Goal: Task Accomplishment & Management: Use online tool/utility

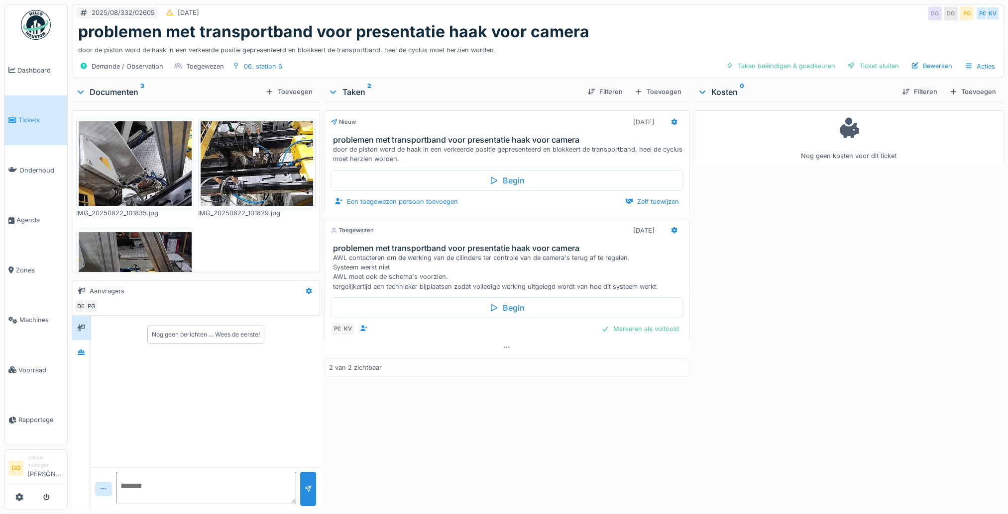
click at [332, 92] on icon at bounding box center [333, 92] width 6 height 3
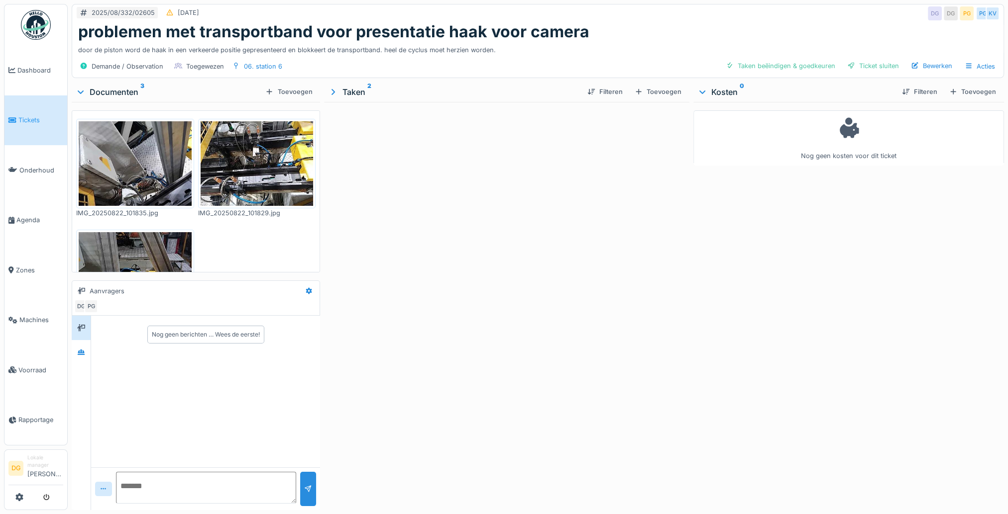
click at [332, 92] on icon at bounding box center [332, 92] width 3 height 6
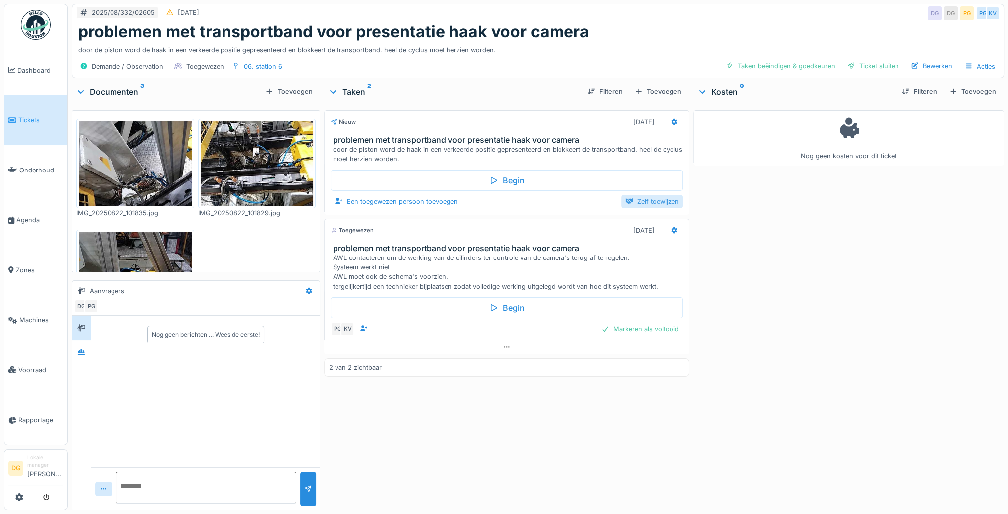
click at [639, 202] on div "Zelf toewijzen" at bounding box center [652, 201] width 62 height 13
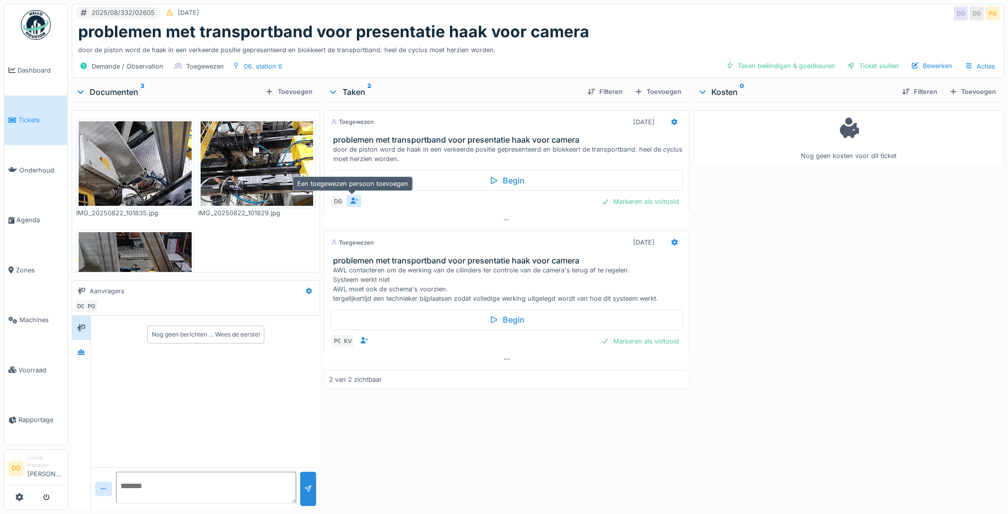
click at [356, 199] on div at bounding box center [353, 201] width 15 height 12
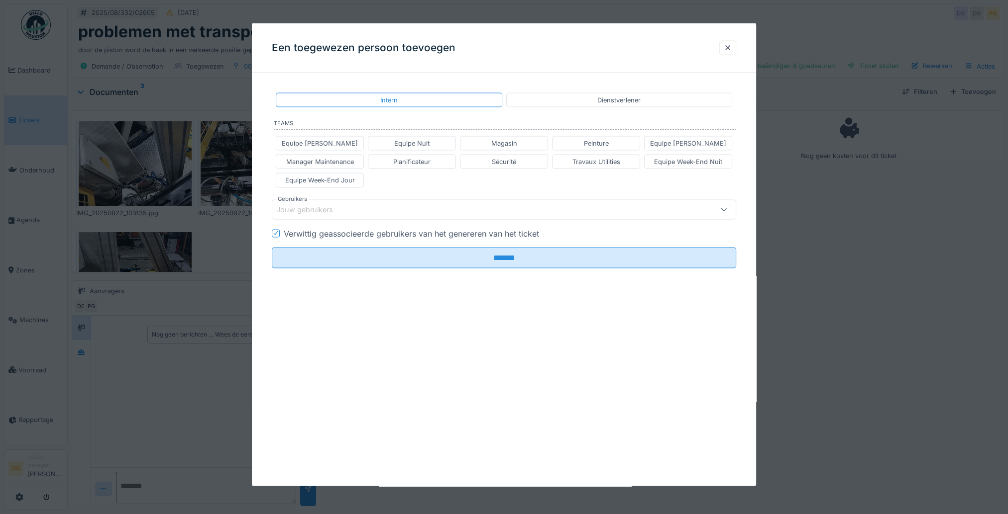
click at [727, 209] on icon at bounding box center [723, 209] width 8 height 6
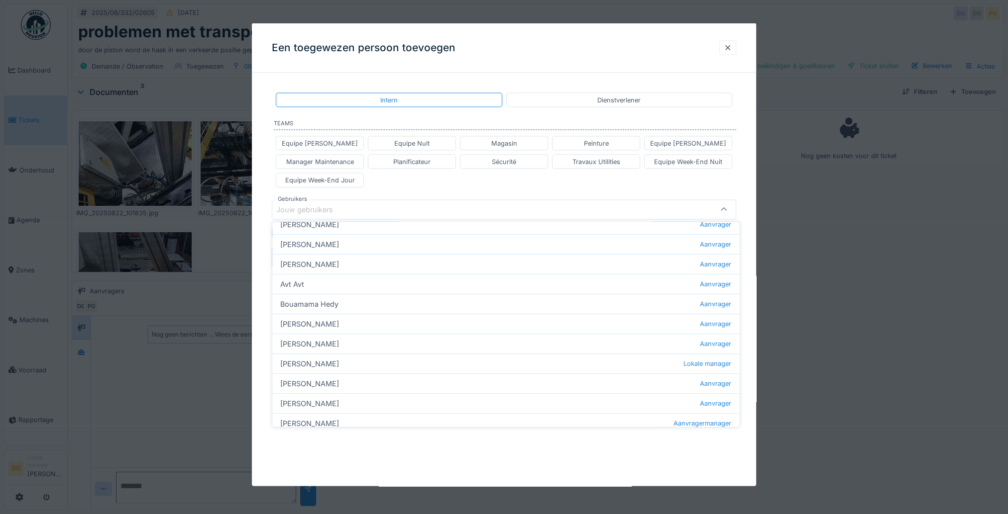
scroll to position [286, 0]
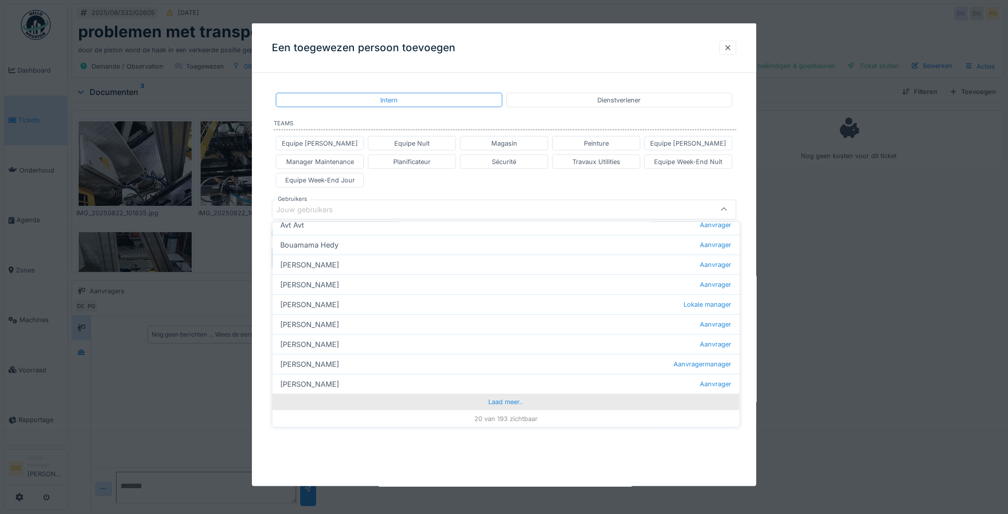
click at [506, 397] on div "Laad meer.." at bounding box center [505, 402] width 467 height 16
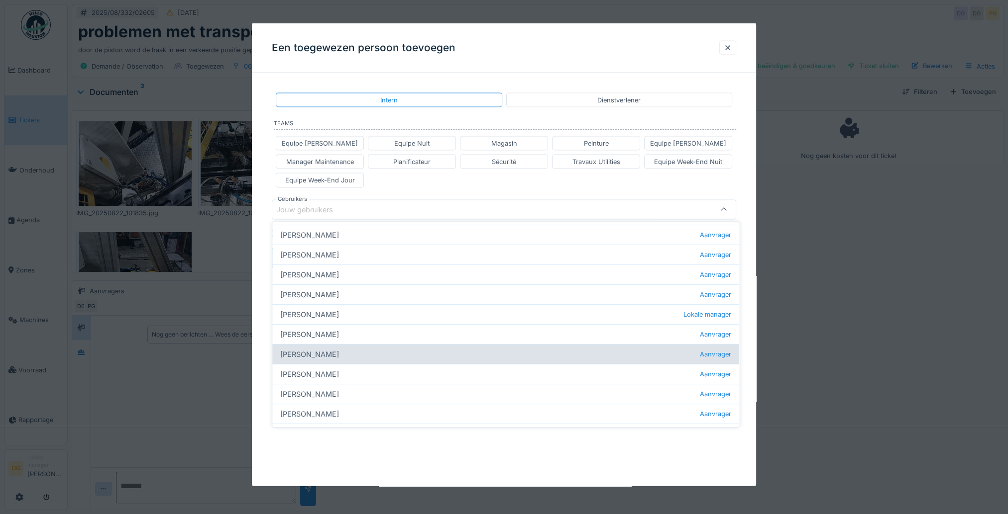
scroll to position [684, 0]
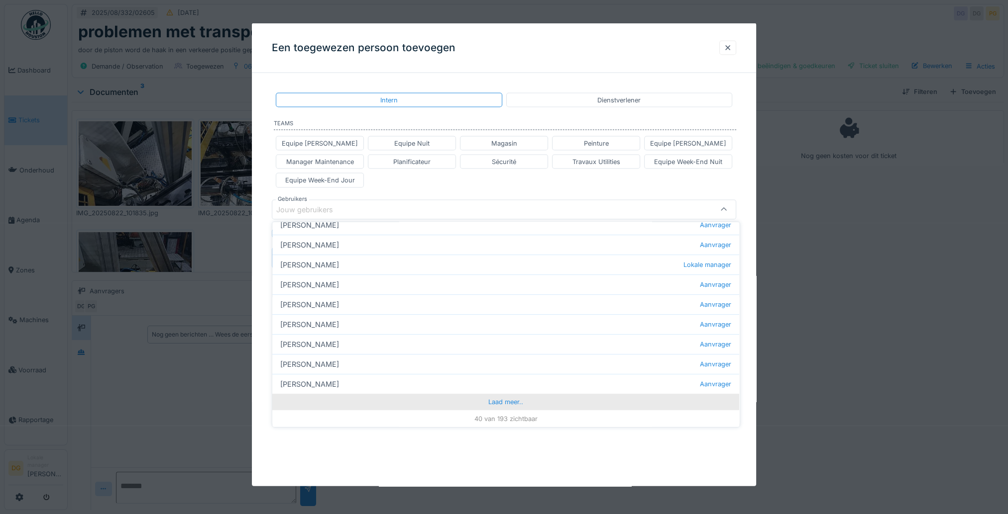
click at [513, 403] on div "Laad meer.." at bounding box center [505, 402] width 467 height 16
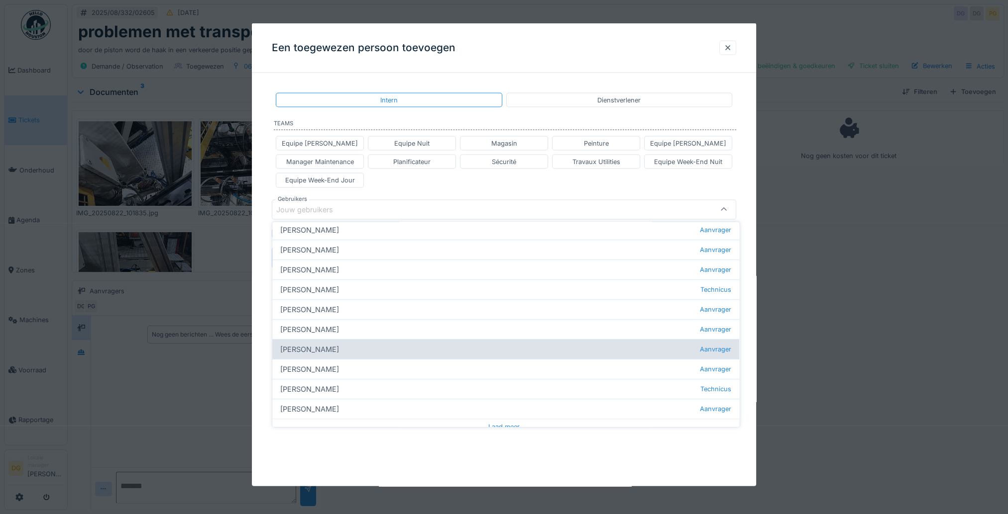
scroll to position [1082, 0]
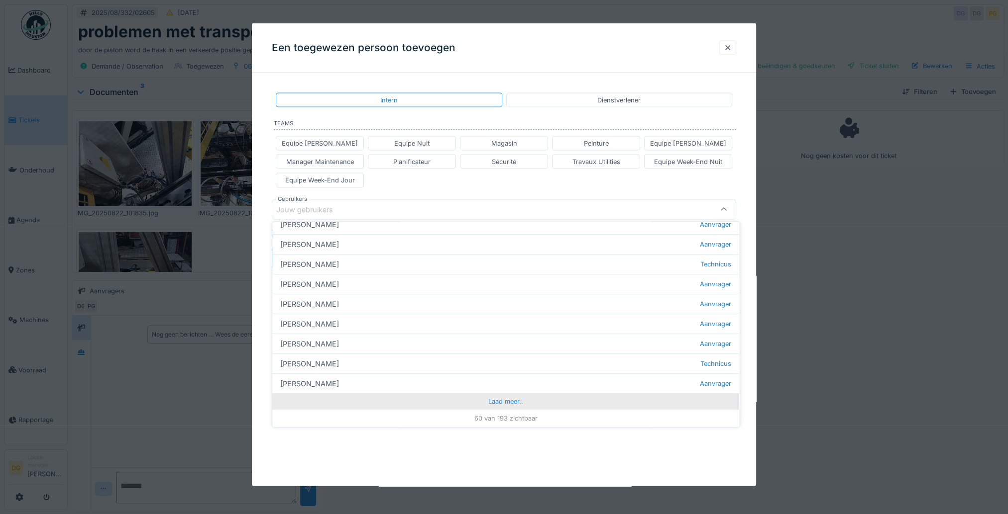
click at [513, 404] on div "Laad meer.." at bounding box center [505, 402] width 467 height 16
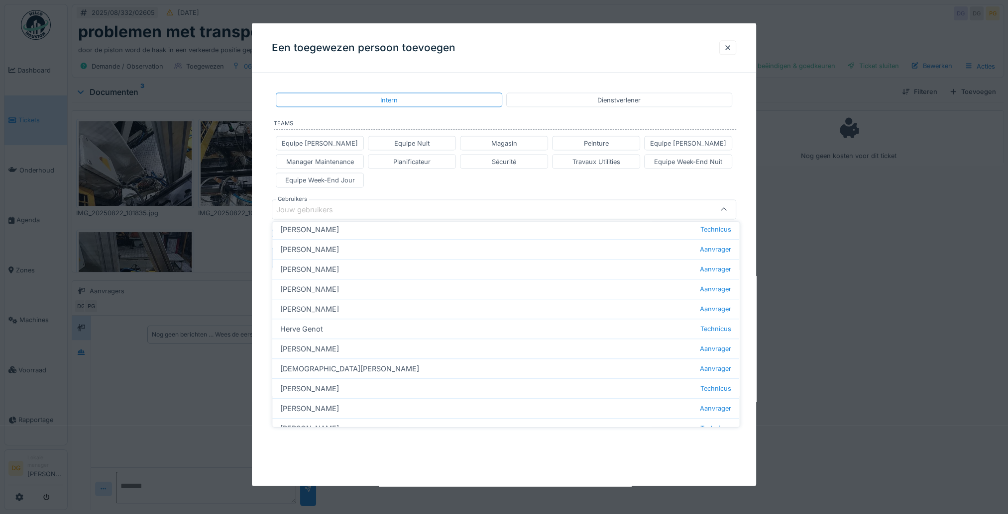
scroll to position [1231, 0]
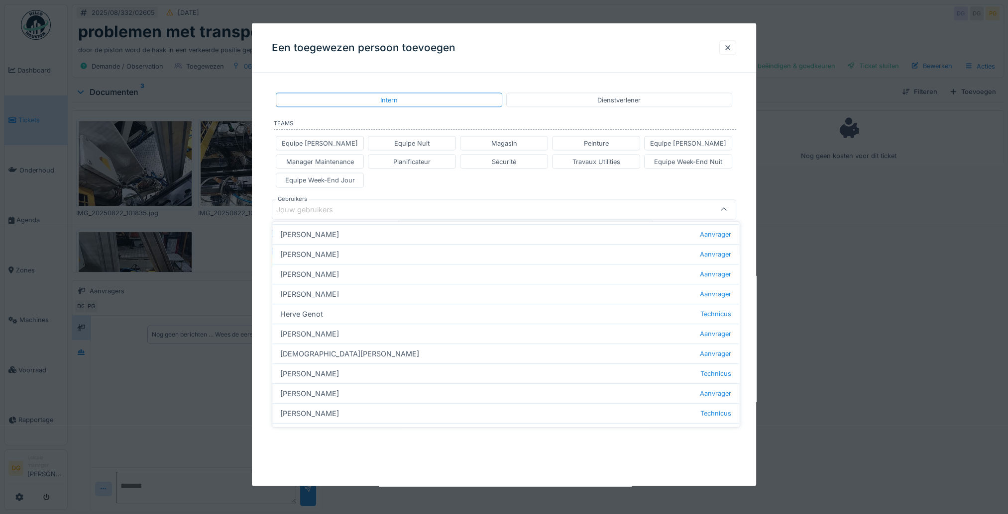
click at [732, 204] on div at bounding box center [724, 209] width 24 height 19
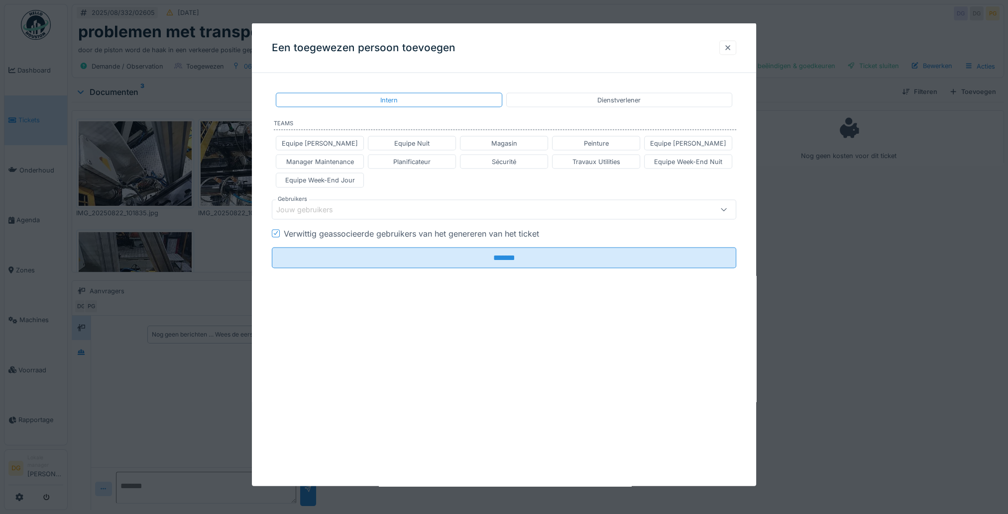
click at [736, 48] on div at bounding box center [727, 47] width 17 height 14
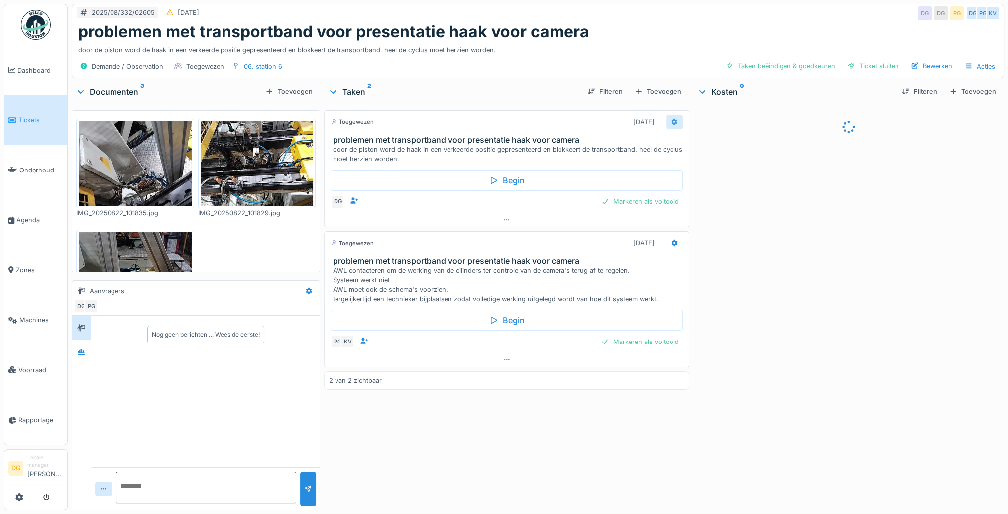
click at [672, 124] on div at bounding box center [674, 121] width 8 height 9
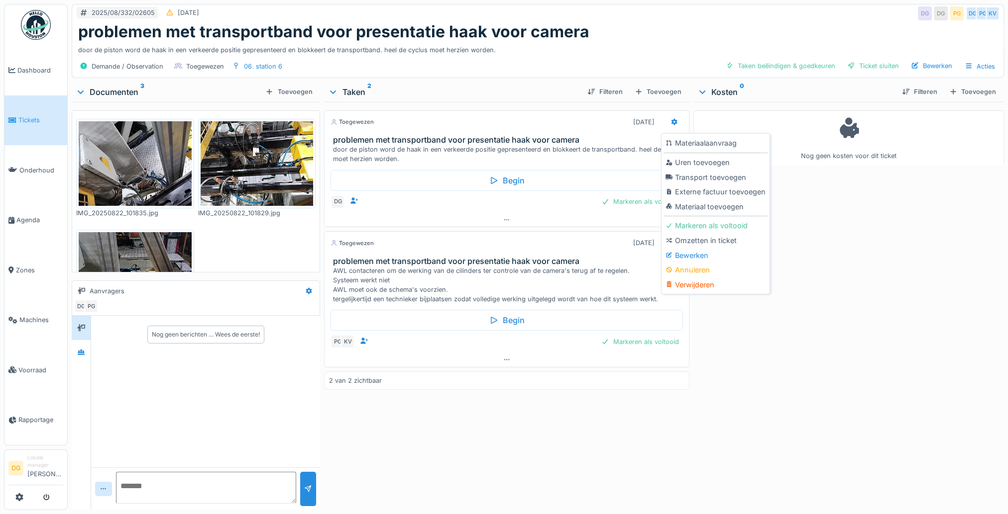
click at [822, 249] on div "Nog geen kosten voor dit ticket" at bounding box center [848, 304] width 310 height 405
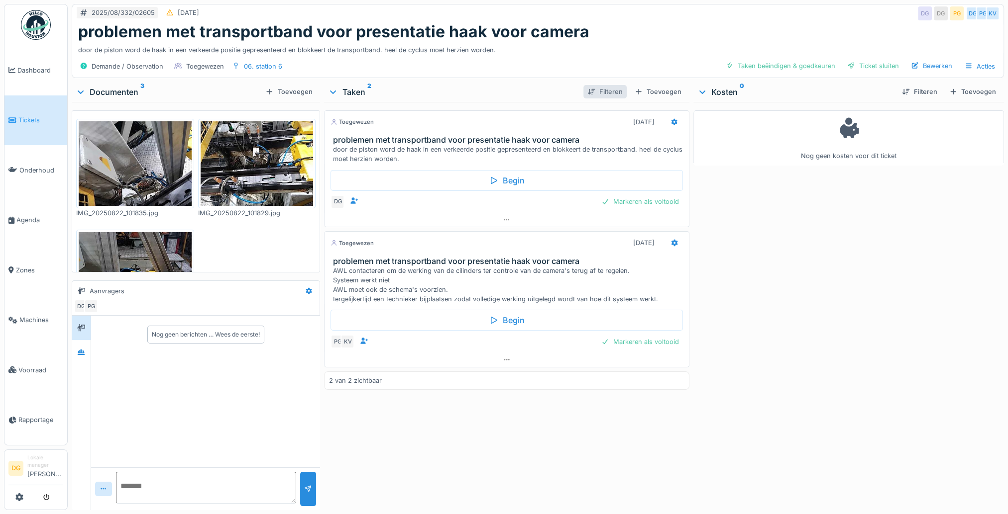
click at [587, 90] on div at bounding box center [591, 91] width 8 height 9
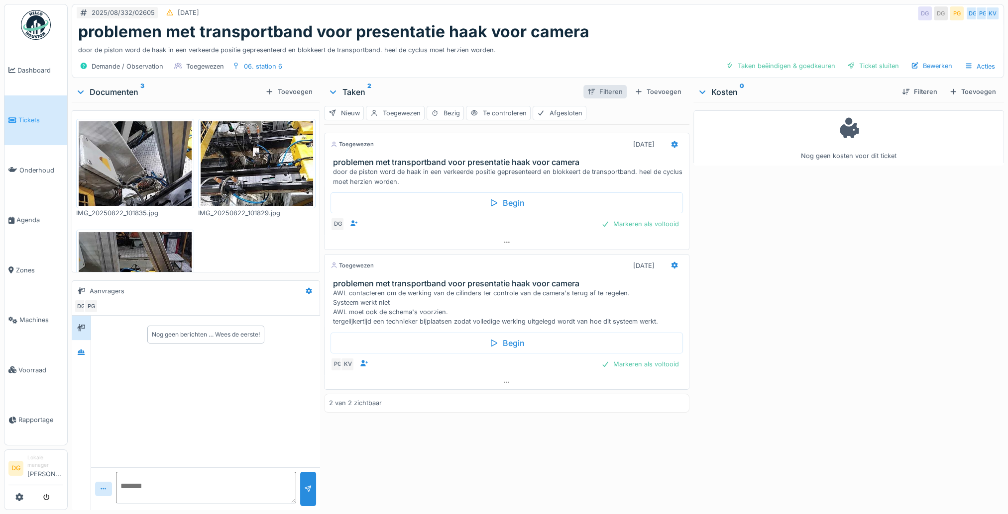
click at [587, 90] on div at bounding box center [591, 91] width 8 height 9
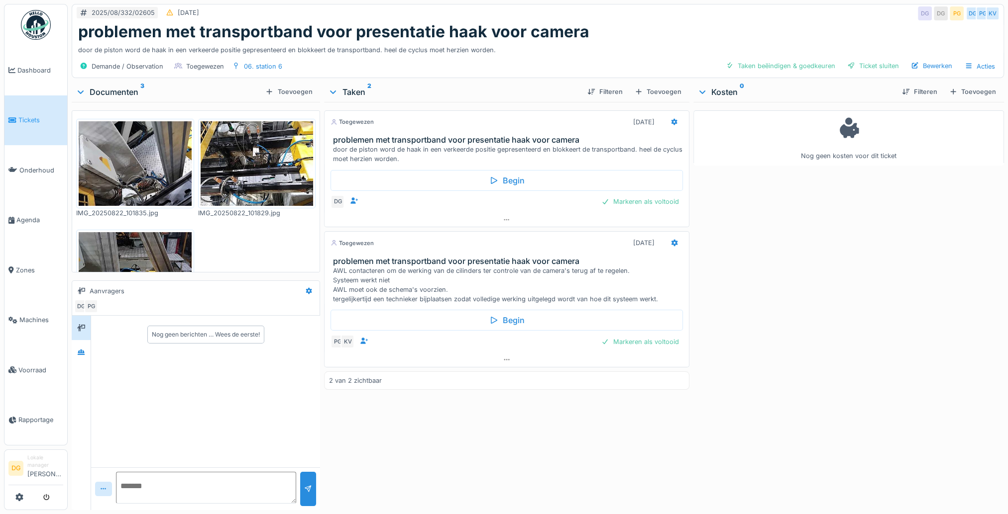
click at [81, 92] on icon at bounding box center [81, 92] width 8 height 10
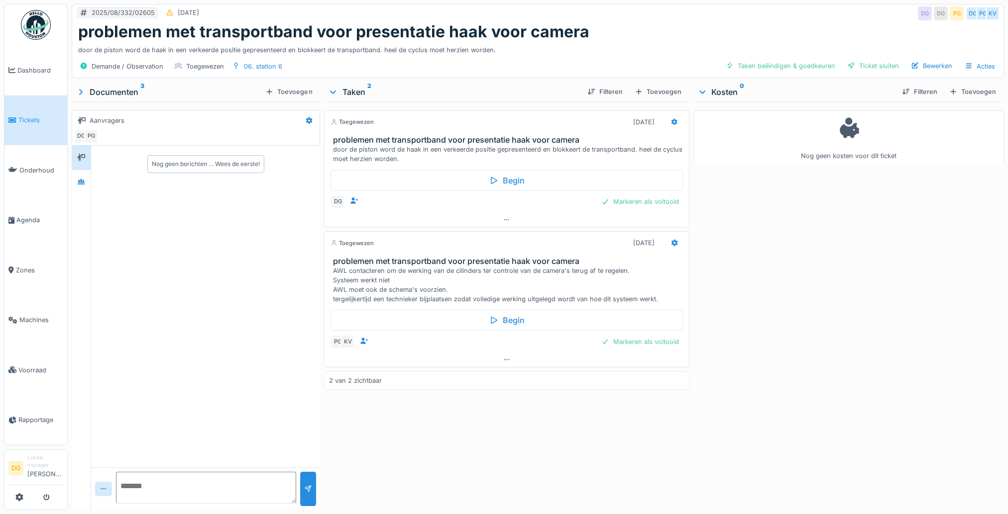
click at [81, 92] on icon at bounding box center [80, 92] width 3 height 6
